Goal: Check status: Check status

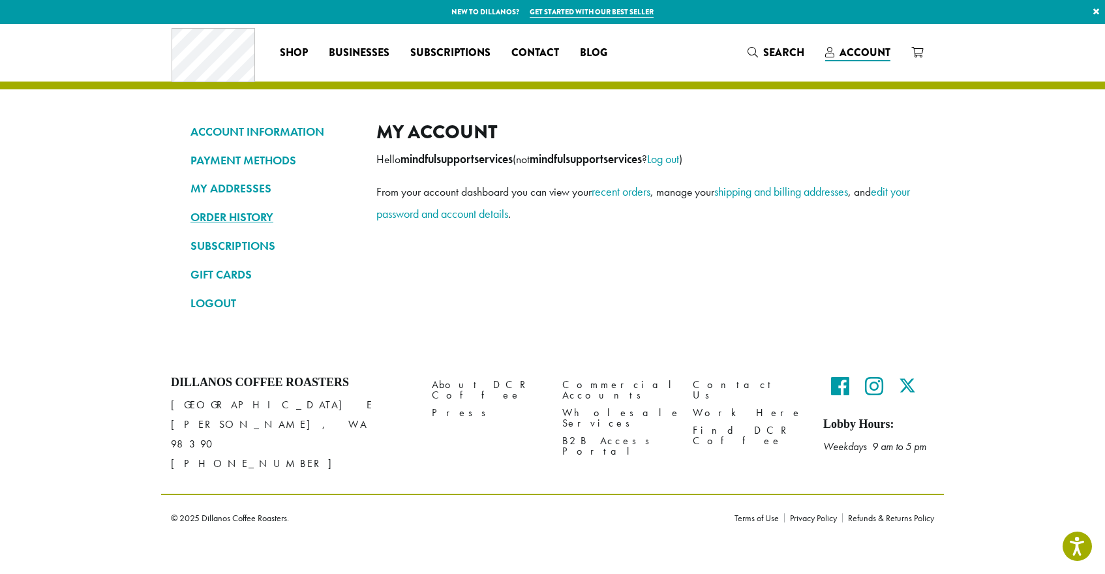
click at [230, 215] on link "ORDER HISTORY" at bounding box center [273, 217] width 166 height 22
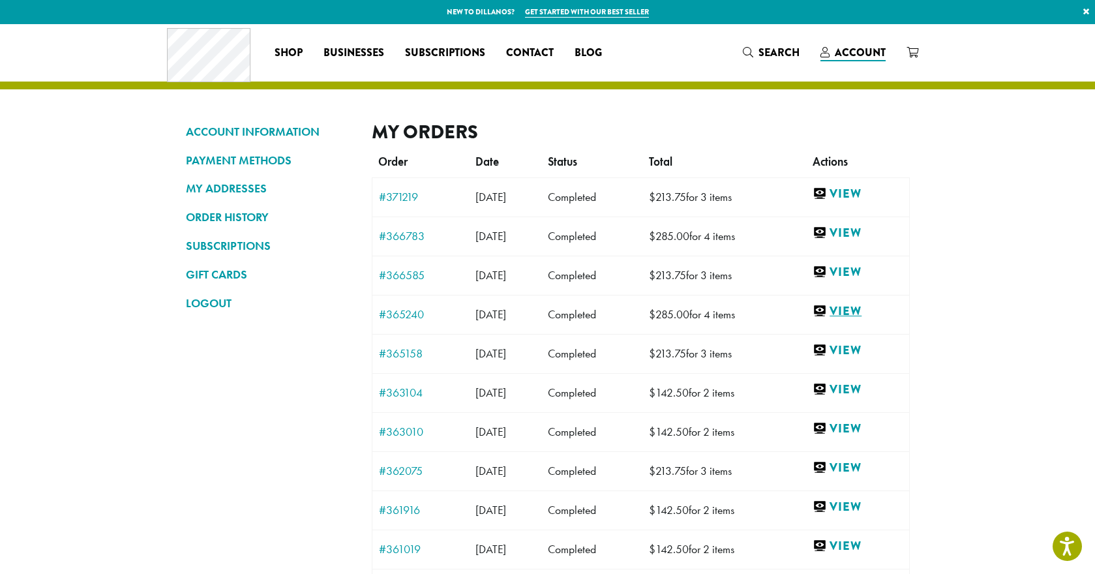
click at [861, 312] on link "View" at bounding box center [857, 311] width 89 height 16
click at [865, 232] on link "View" at bounding box center [857, 233] width 89 height 16
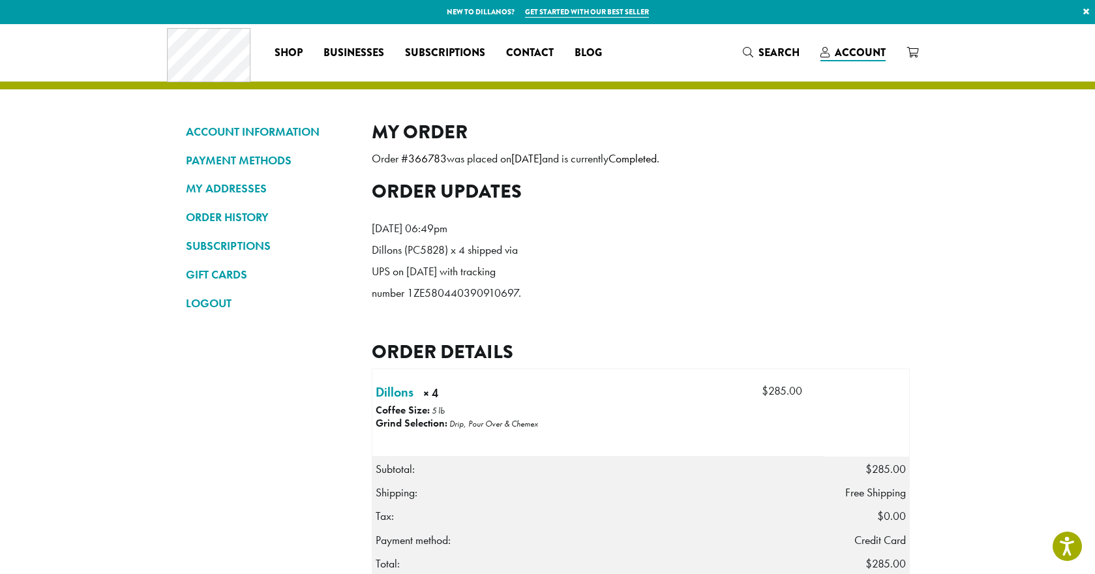
click at [359, 194] on div "ACCOUNT INFORMATION PAYMENT METHODS MY ADDRESSES ORDER HISTORY SUBSCRIPTIONS GI…" at bounding box center [547, 470] width 743 height 699
drag, startPoint x: 387, startPoint y: 203, endPoint x: 479, endPoint y: 211, distance: 93.0
click at [479, 211] on div "My Order Order # 366783 was placed on [DATE] and is currently Completed . Order…" at bounding box center [641, 470] width 538 height 699
click at [620, 235] on ol "[DATE] 06:49pm Dillons (PC5828) x 4 shipped via UPS on [DATE] with tracking num…" at bounding box center [641, 264] width 538 height 113
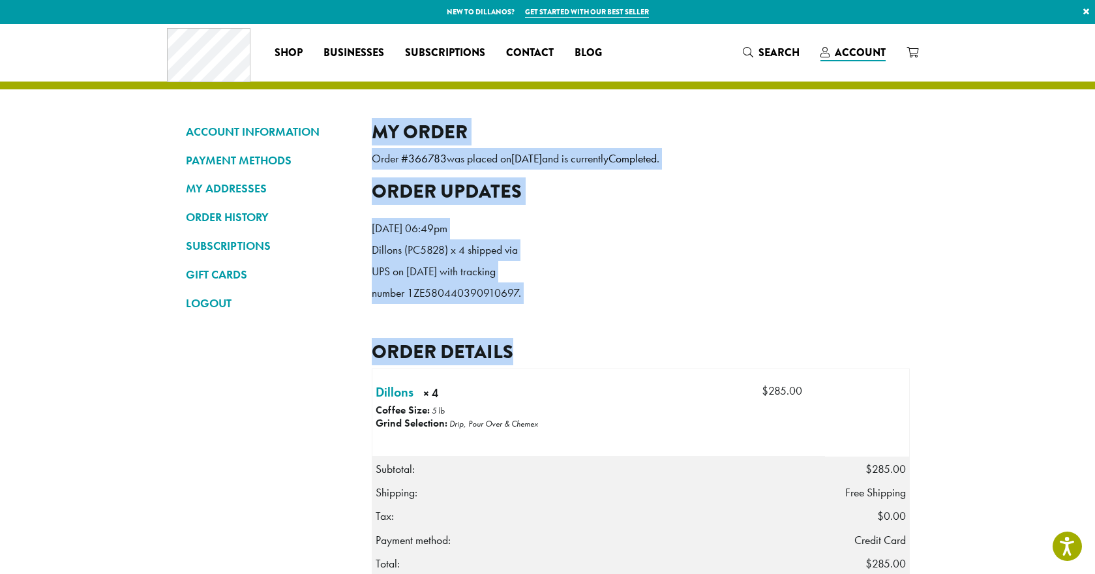
drag, startPoint x: 372, startPoint y: 130, endPoint x: 984, endPoint y: 524, distance: 727.4
click at [1012, 543] on section "ACCOUNT INFORMATION PAYMENT METHODS MY ADDRESSES ORDER HISTORY SUBSCRIPTIONS GI…" at bounding box center [547, 437] width 1095 height 827
click at [657, 250] on ol "[DATE] 06:49pm Dillons (PC5828) x 4 shipped via UPS on [DATE] with tracking num…" at bounding box center [641, 264] width 538 height 113
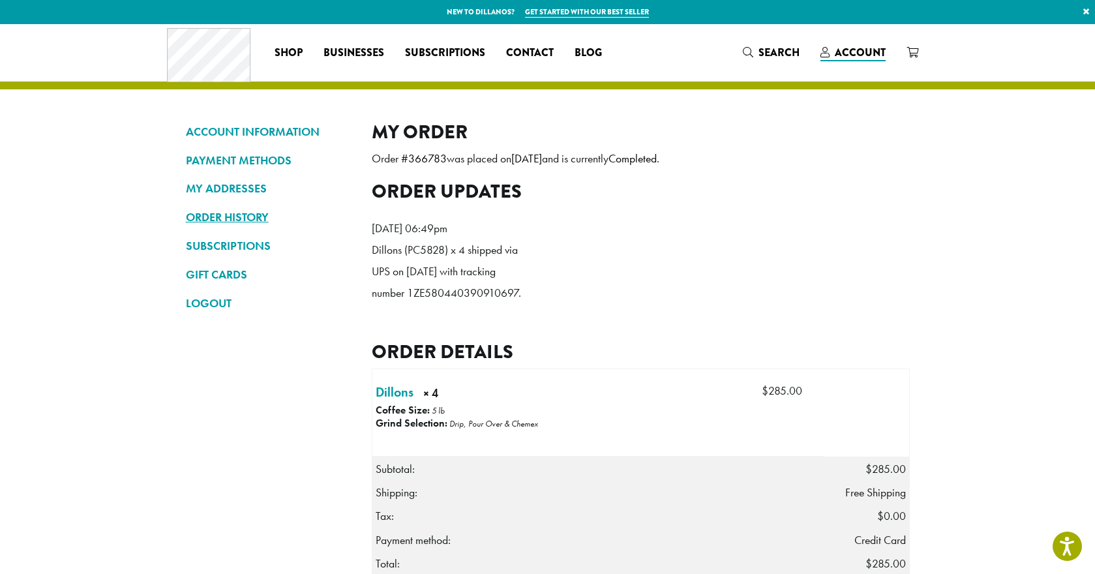
click at [243, 218] on link "ORDER HISTORY" at bounding box center [269, 217] width 166 height 22
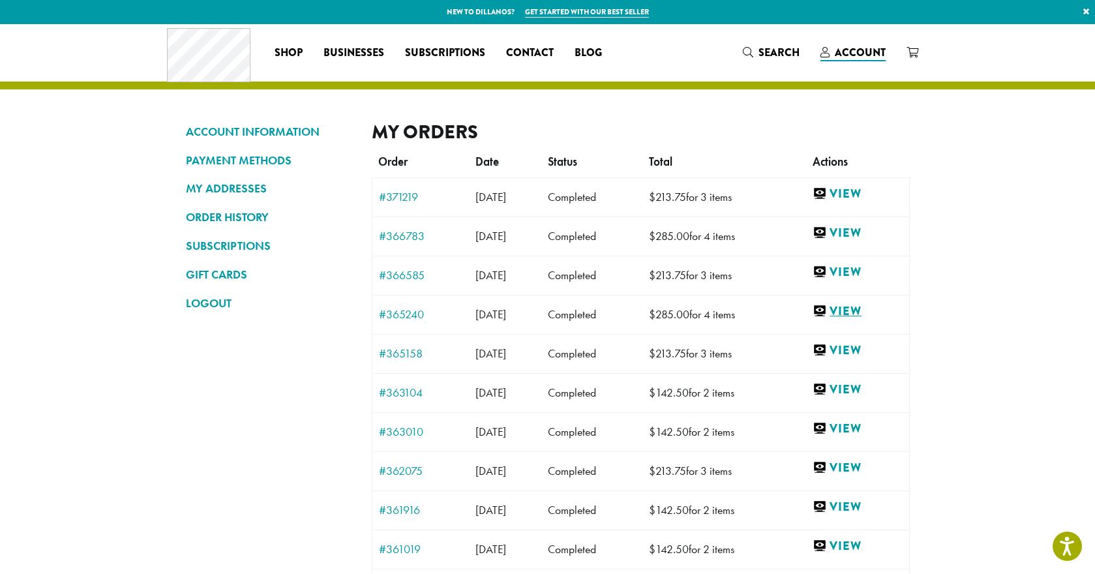
click at [869, 313] on link "View" at bounding box center [857, 311] width 89 height 16
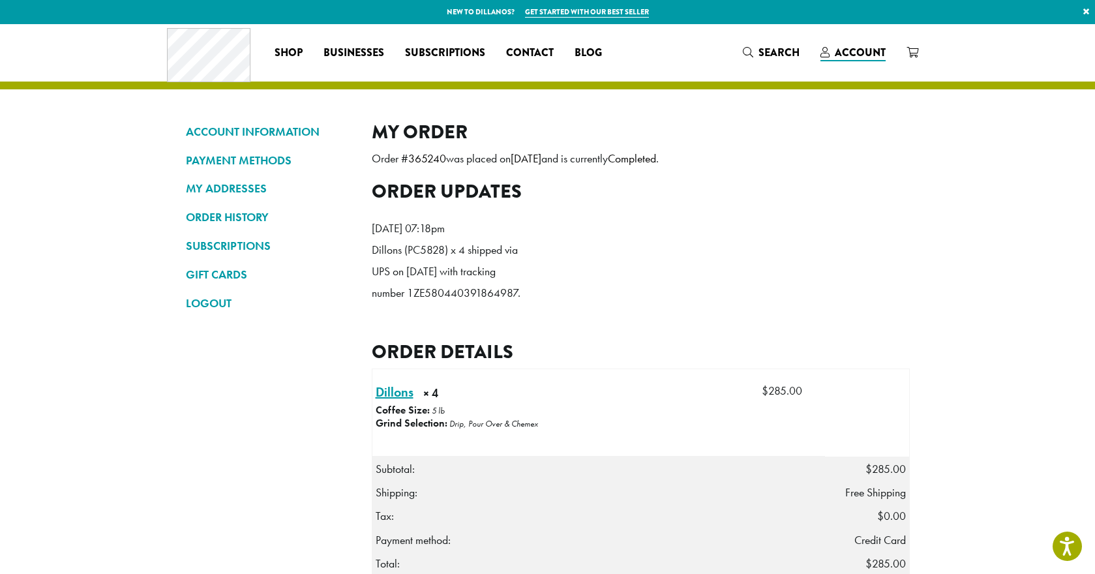
click at [390, 402] on link "Dillons × 4" at bounding box center [395, 392] width 38 height 20
click at [395, 402] on link "Dillons × 4" at bounding box center [395, 392] width 38 height 20
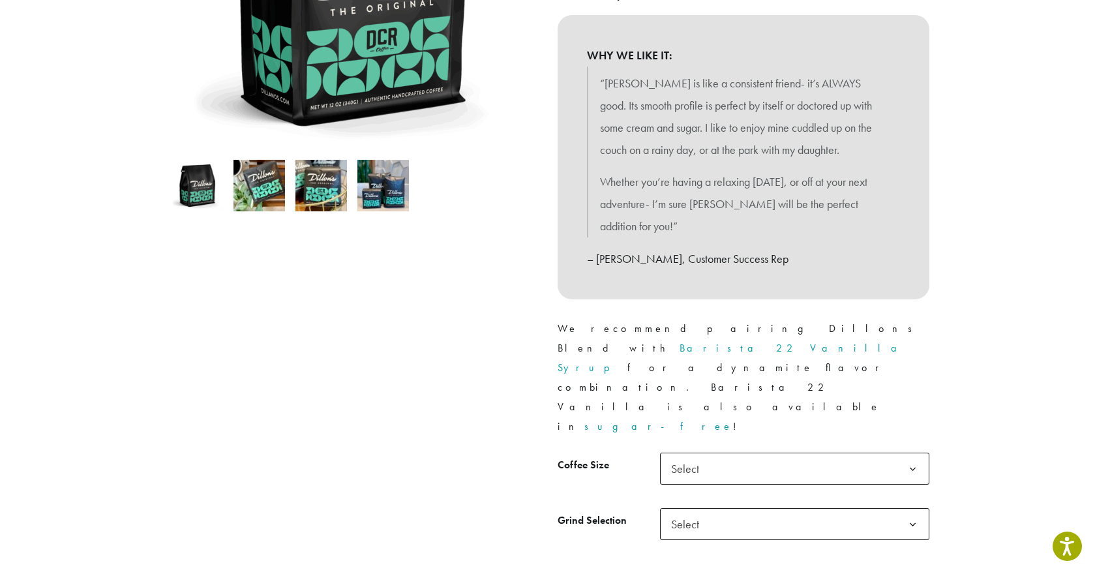
scroll to position [848, 0]
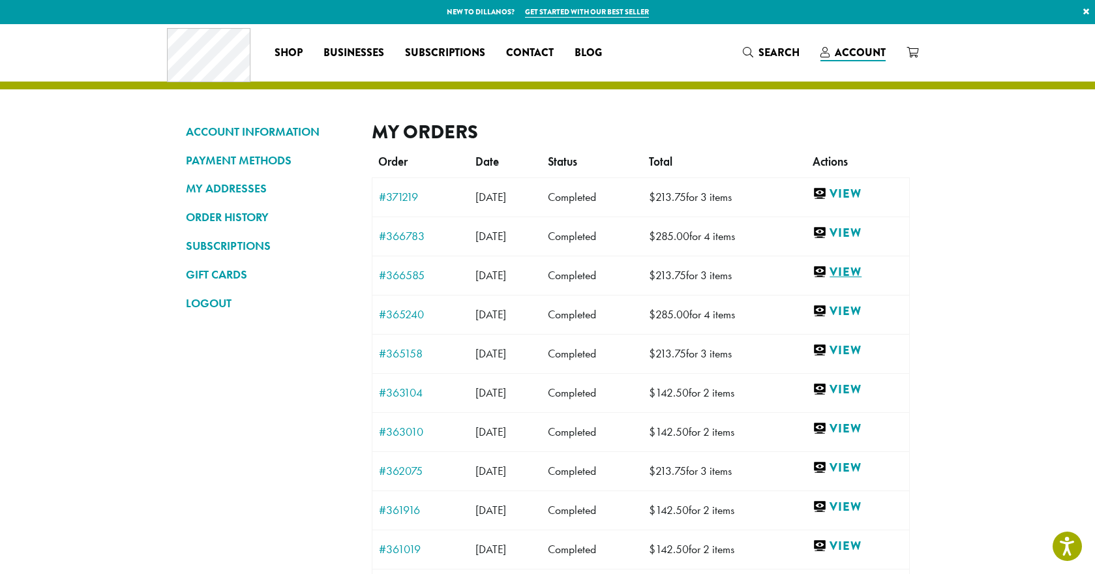
click at [869, 267] on link "View" at bounding box center [857, 272] width 89 height 16
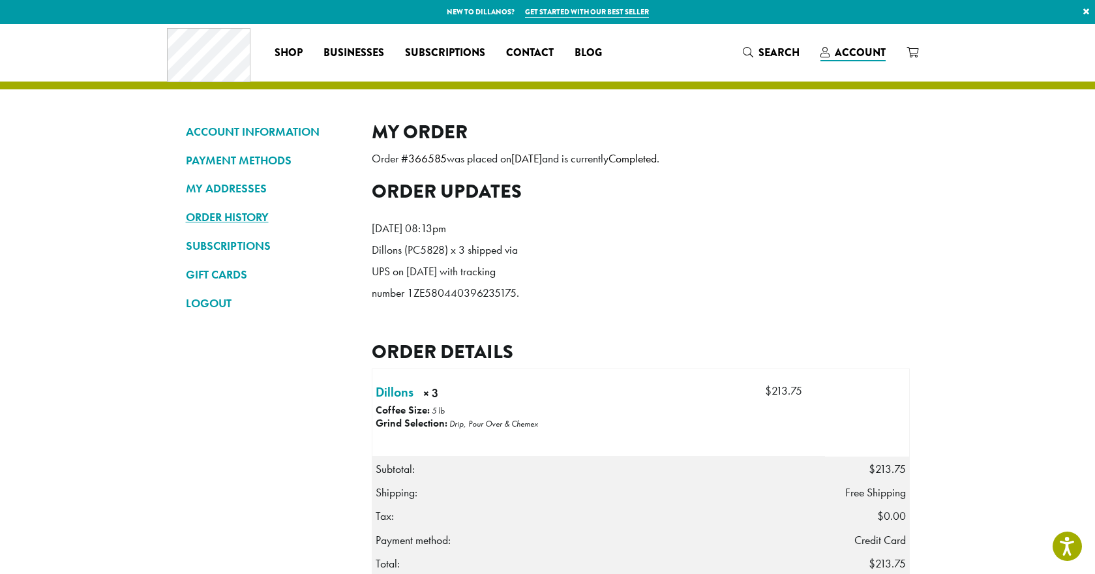
click at [233, 217] on link "ORDER HISTORY" at bounding box center [269, 217] width 166 height 22
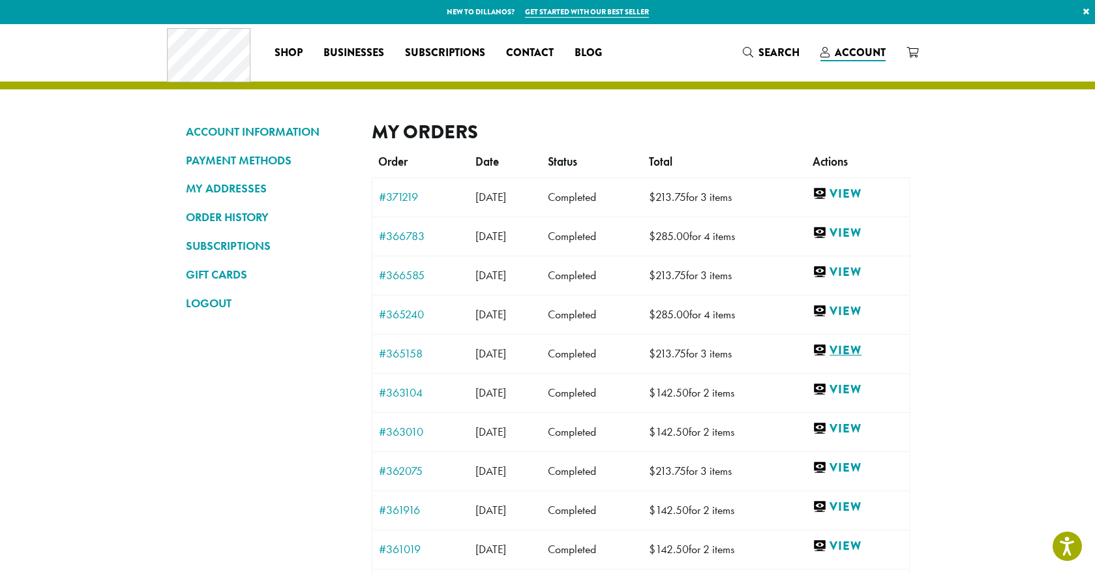
click at [858, 355] on link "View" at bounding box center [857, 350] width 89 height 16
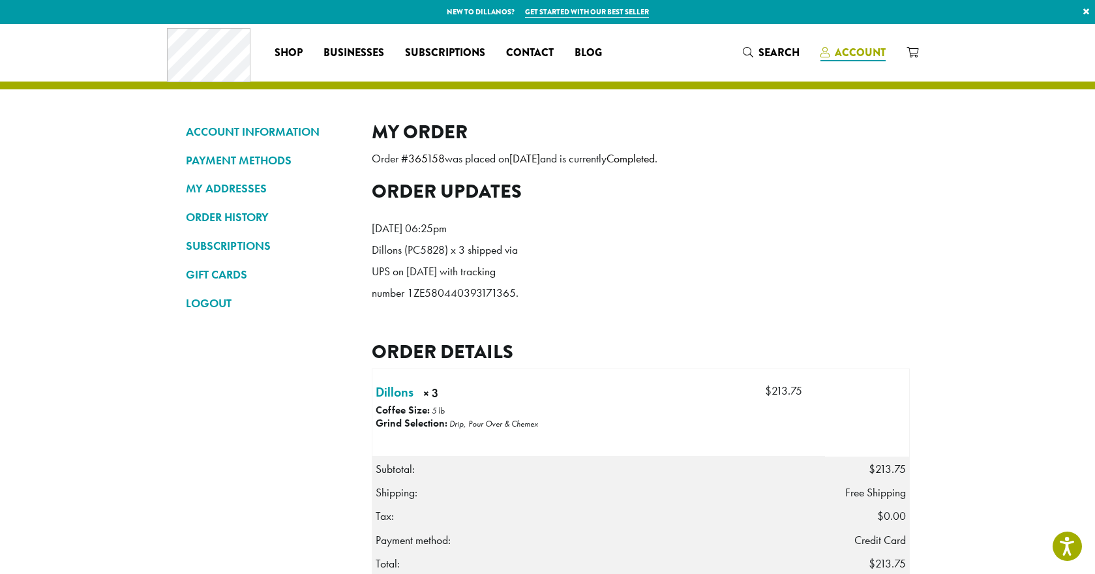
click at [877, 51] on span "Account" at bounding box center [860, 52] width 51 height 15
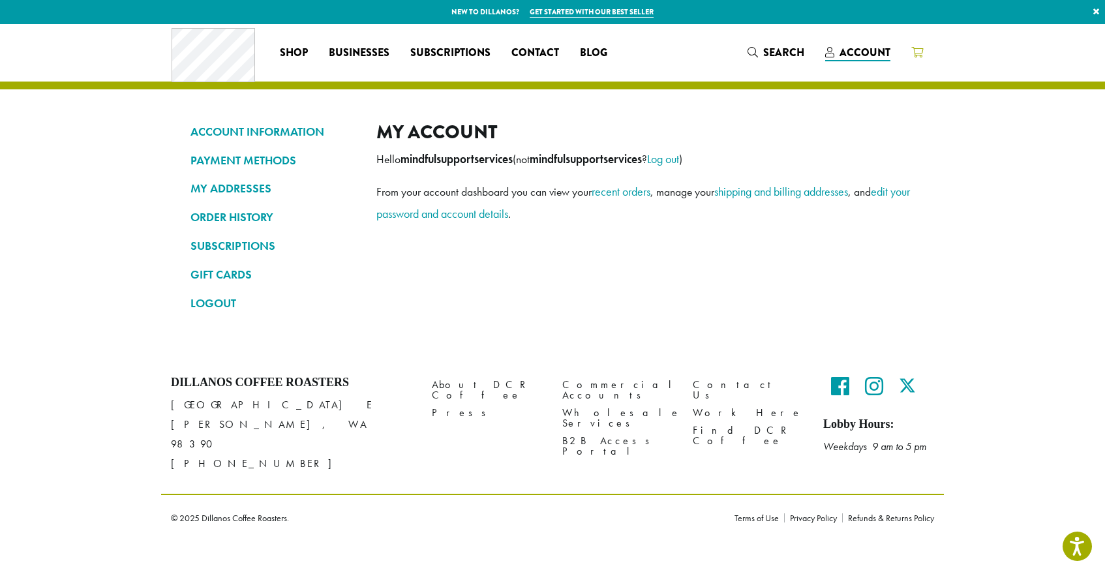
click at [916, 52] on icon at bounding box center [917, 52] width 12 height 10
